Goal: Task Accomplishment & Management: Manage account settings

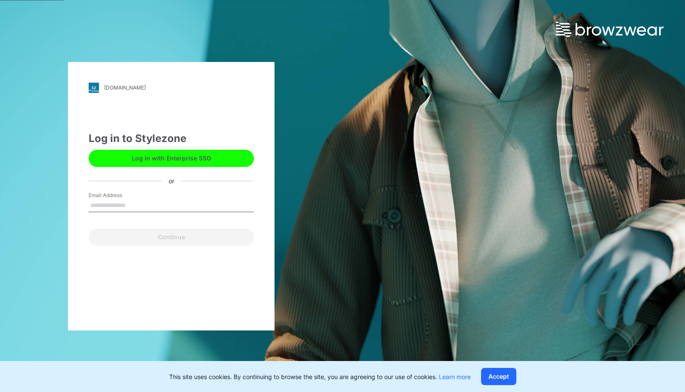
click at [137, 204] on input "Email Address" at bounding box center [171, 205] width 165 height 13
type input "**********"
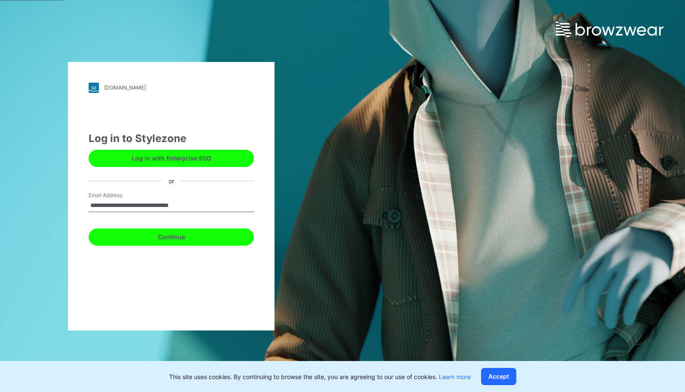
click at [153, 238] on button "Continue" at bounding box center [171, 237] width 165 height 17
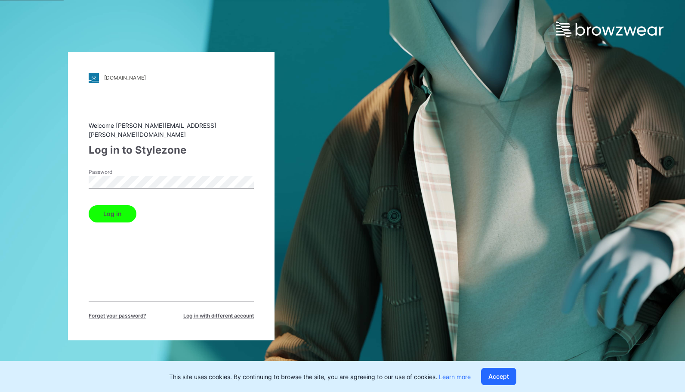
click at [123, 215] on button "Log in" at bounding box center [113, 213] width 48 height 17
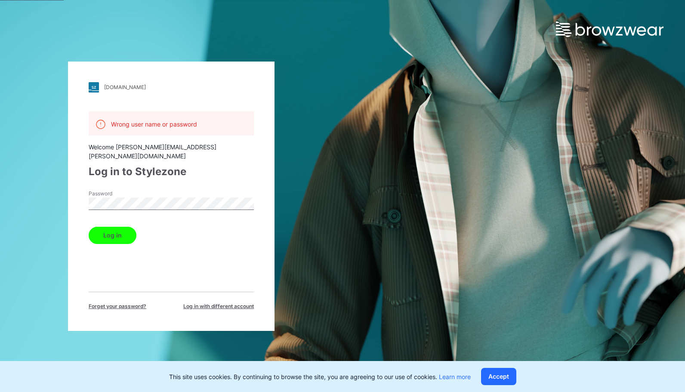
click at [204, 151] on div "Welcome angelica.gabellini@jack-wolfskin.com" at bounding box center [171, 151] width 165 height 18
click at [192, 142] on div "Wrong user name or password Welcome angelica.gabellini@jack-wolfskin.com Log in…" at bounding box center [171, 210] width 165 height 199
drag, startPoint x: 142, startPoint y: 106, endPoint x: 130, endPoint y: 129, distance: 25.6
click at [141, 106] on div "kido.stylezone.com Loading... Wrong user name or password Welcome angelica.gabe…" at bounding box center [171, 196] width 207 height 269
click at [130, 130] on div "Wrong user name or password" at bounding box center [171, 123] width 165 height 24
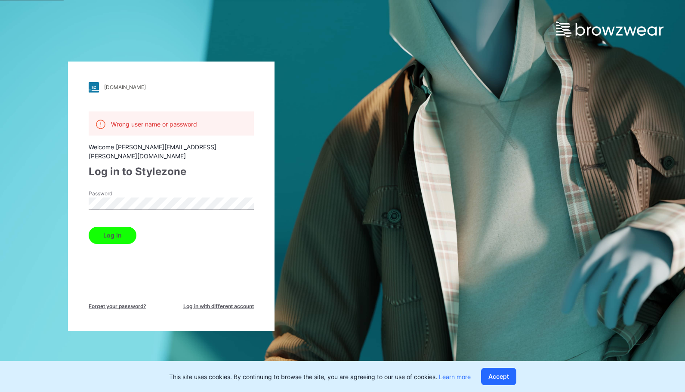
click at [116, 228] on button "Log in" at bounding box center [113, 235] width 48 height 17
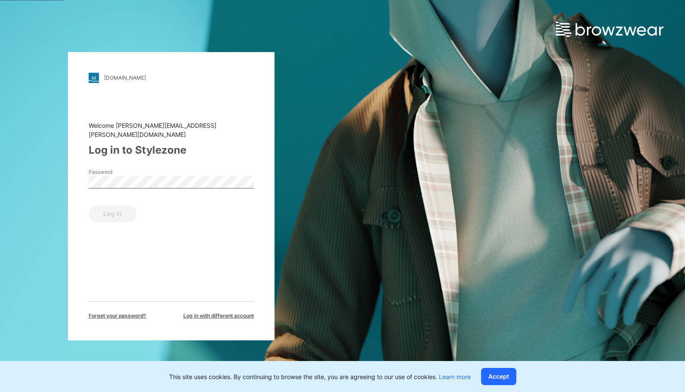
click at [179, 238] on div "Welcome angelica.gabellini@jack-wolfskin.com Log in to Stylezone Password Log i…" at bounding box center [171, 220] width 165 height 199
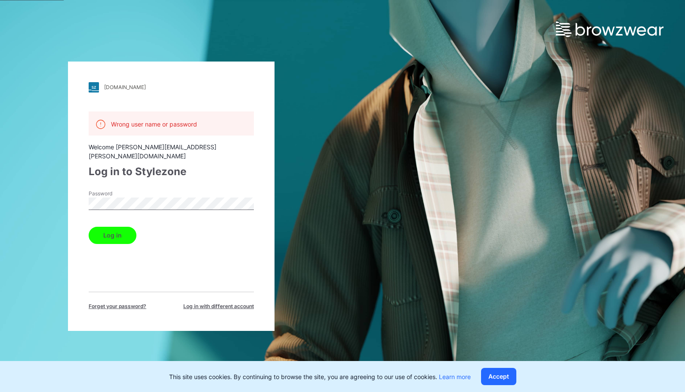
click at [211, 293] on div "Forget your password? Log in with different account" at bounding box center [171, 301] width 165 height 19
click at [211, 303] on span "Log in with different account" at bounding box center [218, 307] width 71 height 8
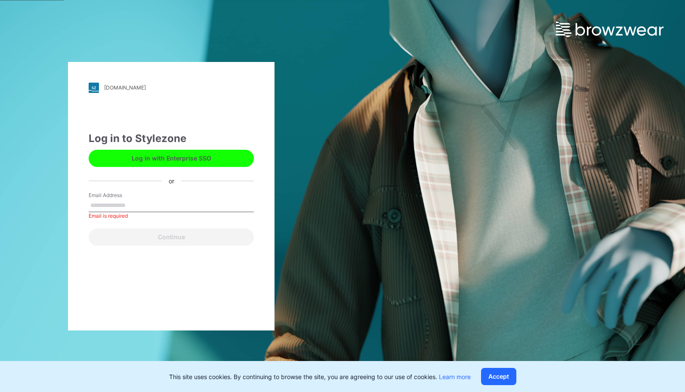
click at [162, 154] on button "Log in with Enterprise SSO" at bounding box center [171, 158] width 165 height 17
click at [182, 204] on input "Email Address" at bounding box center [171, 205] width 165 height 13
type input "**********"
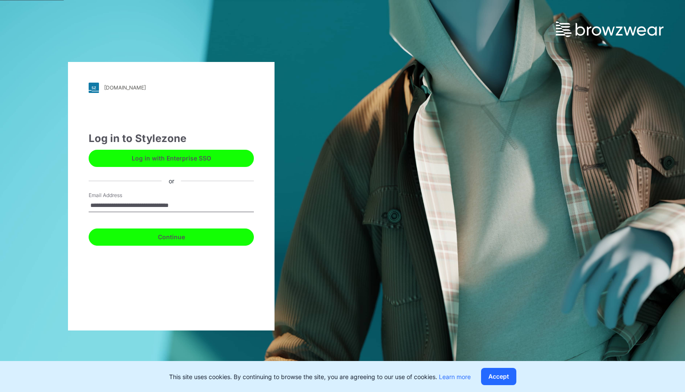
click at [160, 245] on button "Continue" at bounding box center [171, 237] width 165 height 17
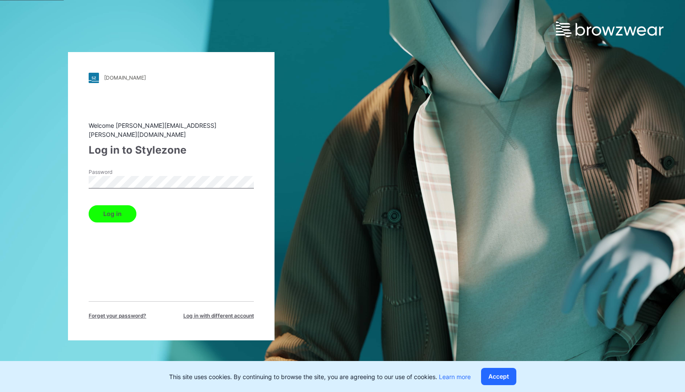
click at [120, 209] on button "Log in" at bounding box center [113, 213] width 48 height 17
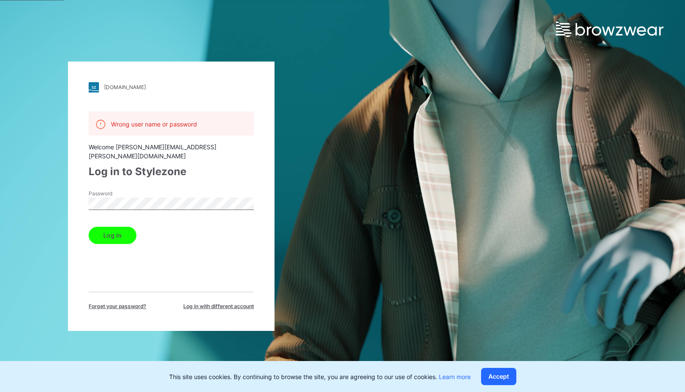
click at [133, 293] on div "Forget your password? Log in with different account" at bounding box center [171, 301] width 165 height 19
click at [132, 303] on span "Forget your password?" at bounding box center [118, 307] width 58 height 8
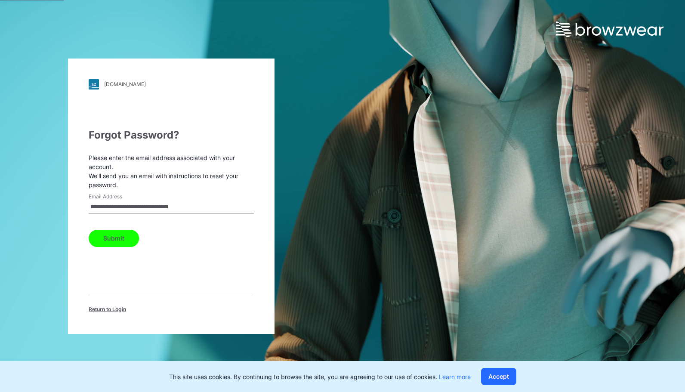
click at [120, 245] on button "Submit" at bounding box center [114, 238] width 50 height 17
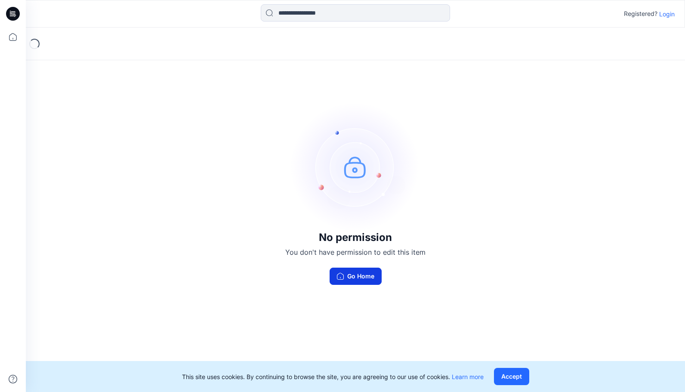
click at [357, 280] on button "Go Home" at bounding box center [356, 276] width 52 height 17
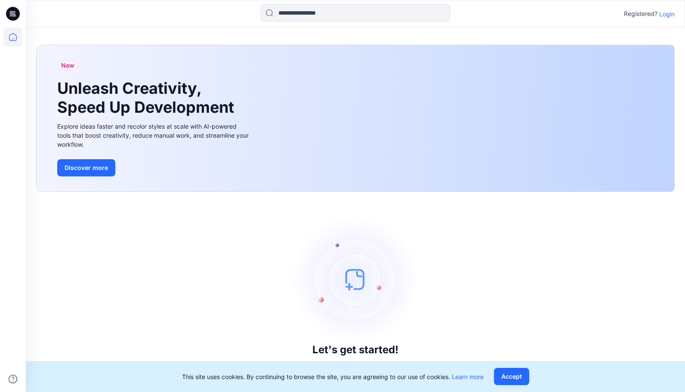
click at [664, 13] on p "Login" at bounding box center [666, 13] width 15 height 9
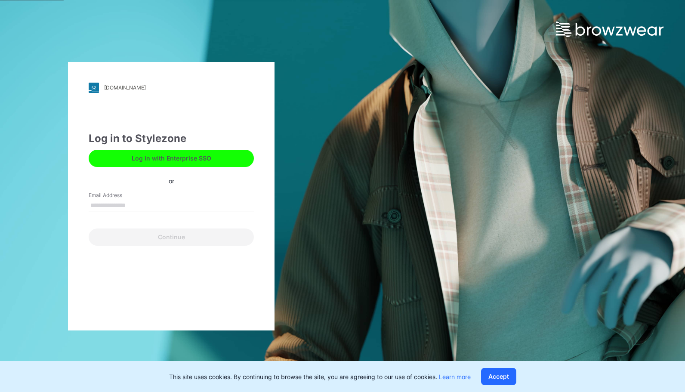
click at [189, 195] on div "Email Address" at bounding box center [171, 205] width 165 height 26
click at [184, 207] on input "Email Address" at bounding box center [171, 205] width 165 height 13
type input "**********"
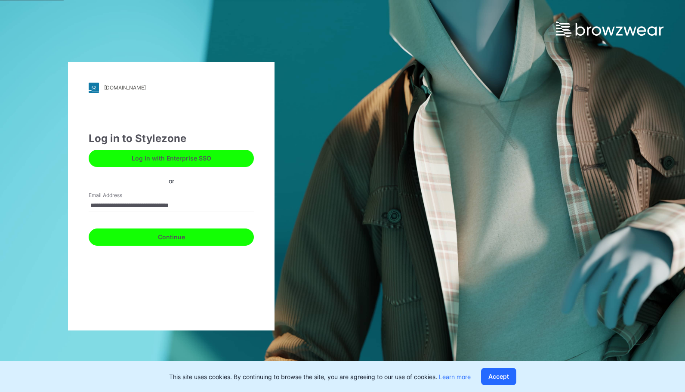
click at [175, 236] on button "Continue" at bounding box center [171, 237] width 165 height 17
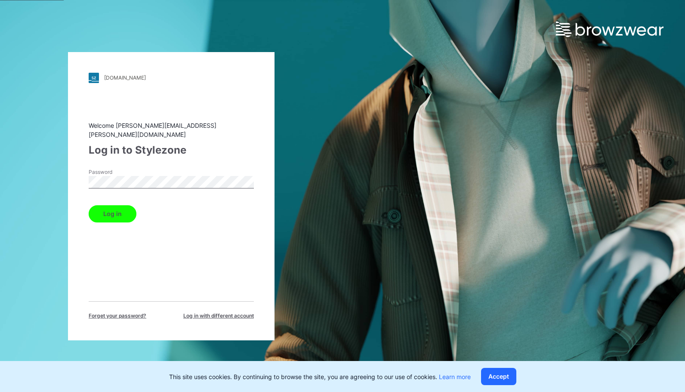
click at [120, 214] on button "Log in" at bounding box center [113, 213] width 48 height 17
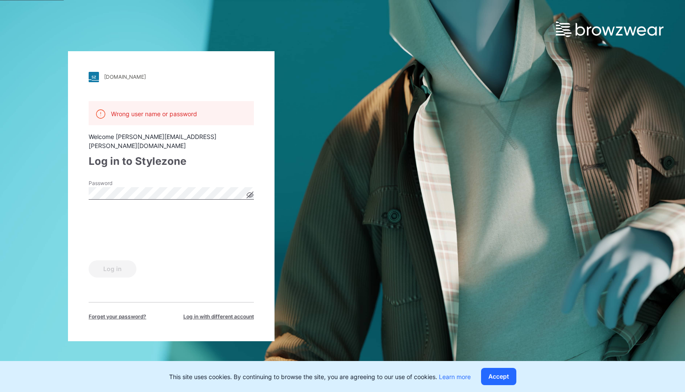
click at [250, 192] on icon at bounding box center [250, 195] width 6 height 6
click at [68, 186] on div "kido.stylezone.com Loading... Wrong user name or password Welcome angelica.gabe…" at bounding box center [171, 196] width 343 height 392
click at [81, 186] on div "kido.stylezone.com Loading... Wrong user name or password Welcome angelica.gabe…" at bounding box center [171, 196] width 207 height 290
click at [78, 259] on div "kido.stylezone.com Loading... Wrong user name or password Welcome angelica.gabe…" at bounding box center [171, 196] width 207 height 290
click at [107, 269] on button "Log in" at bounding box center [113, 268] width 48 height 17
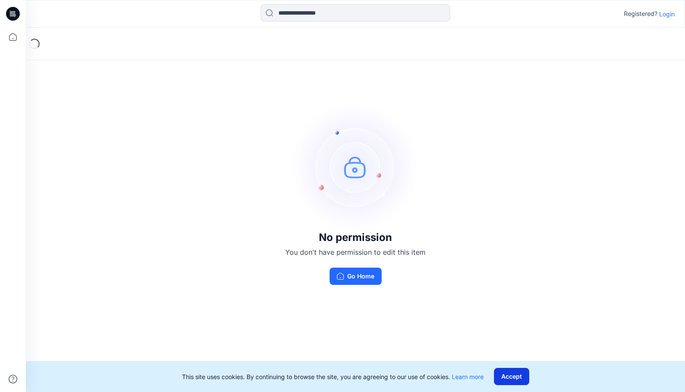
click at [522, 375] on button "Accept" at bounding box center [511, 376] width 35 height 17
